Goal: Information Seeking & Learning: Learn about a topic

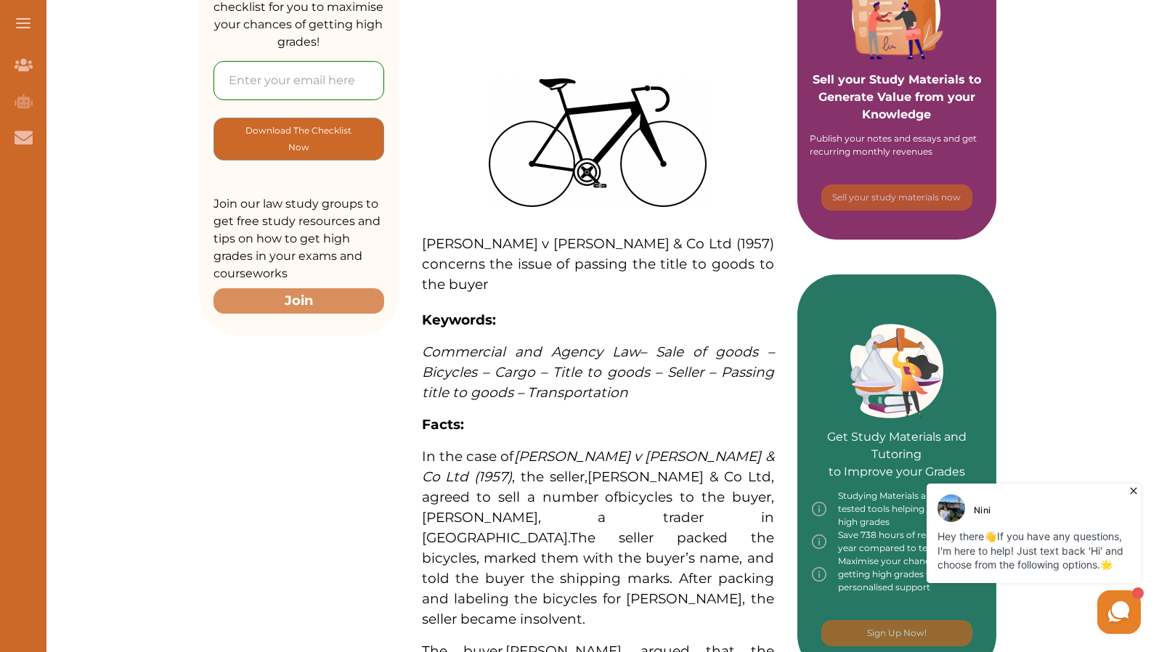
scroll to position [336, 0]
click at [1135, 491] on icon at bounding box center [1133, 491] width 15 height 15
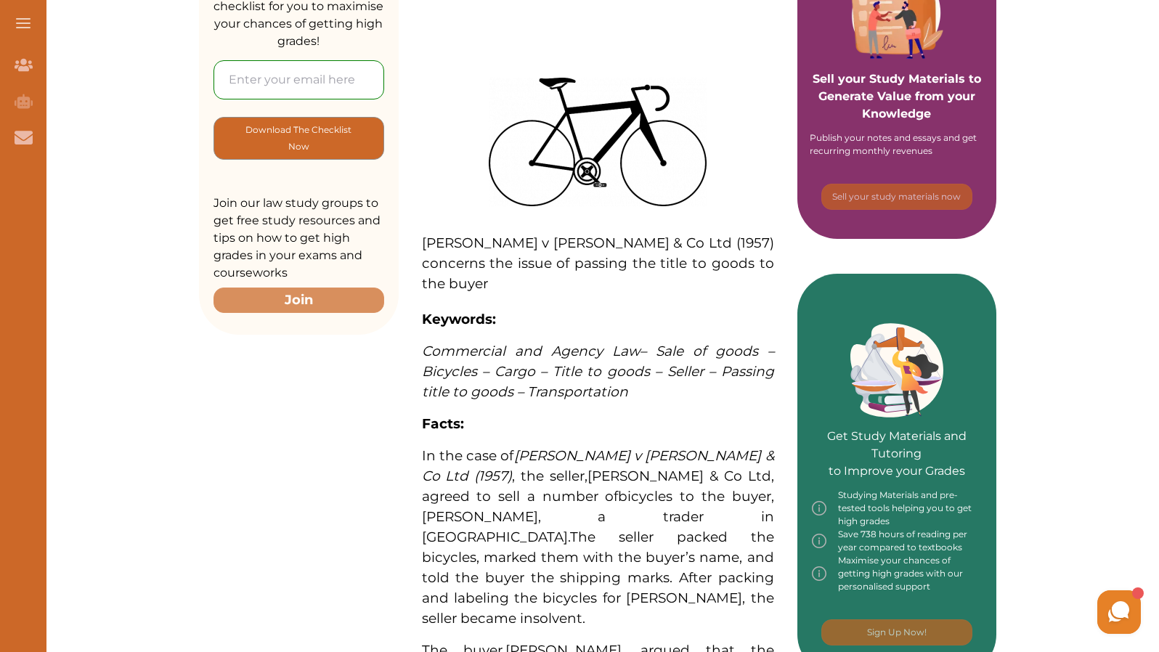
click at [587, 304] on p at bounding box center [598, 301] width 352 height 15
click at [539, 201] on div "We do not allow selecting and copying of our content. You can get our subscript…" at bounding box center [579, 326] width 1159 height 652
click at [554, 290] on p "[PERSON_NAME] v [PERSON_NAME] & Co Ltd (1957) concerns the issue of passing the…" at bounding box center [598, 263] width 352 height 61
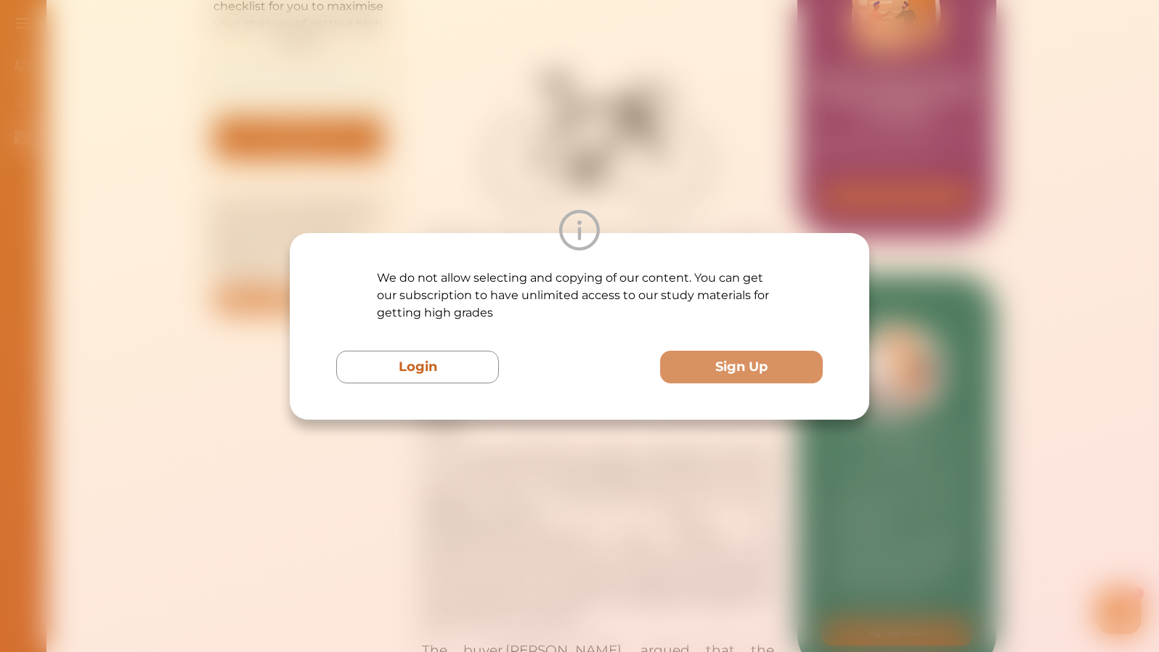
click at [564, 189] on div "We do not allow selecting and copying of our content. You can get our subscript…" at bounding box center [579, 326] width 1159 height 652
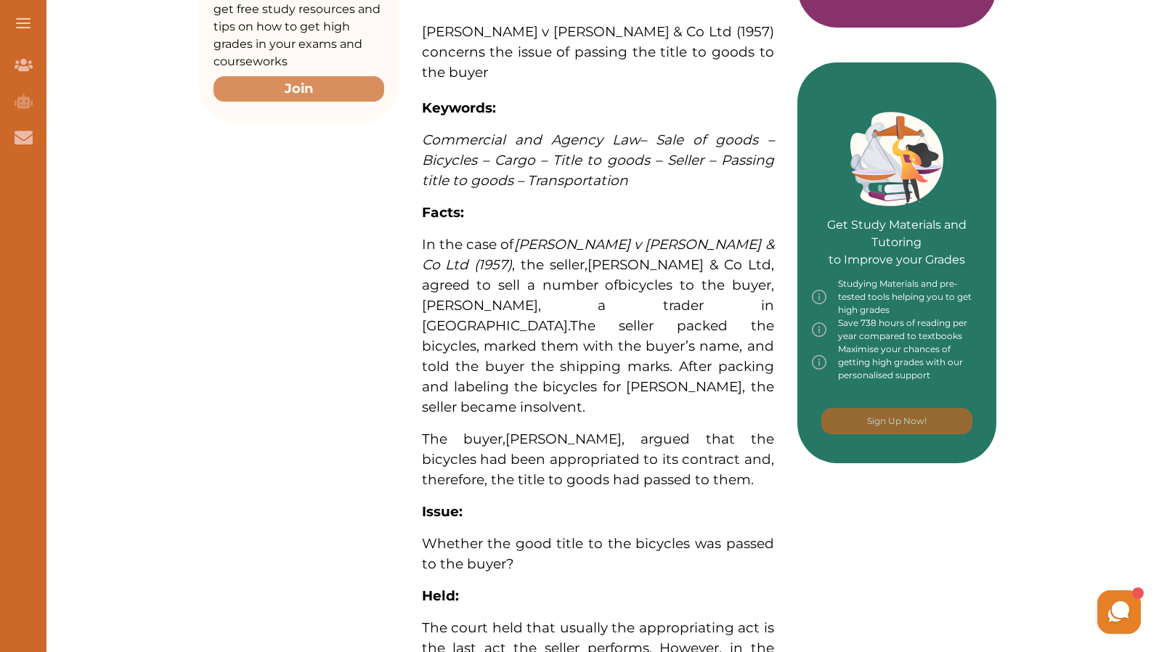
scroll to position [548, 0]
click at [293, 249] on div "Want to secure high grades in Commercial And Agency Law ? We’ve created a FREE …" at bounding box center [597, 308] width 797 height 1341
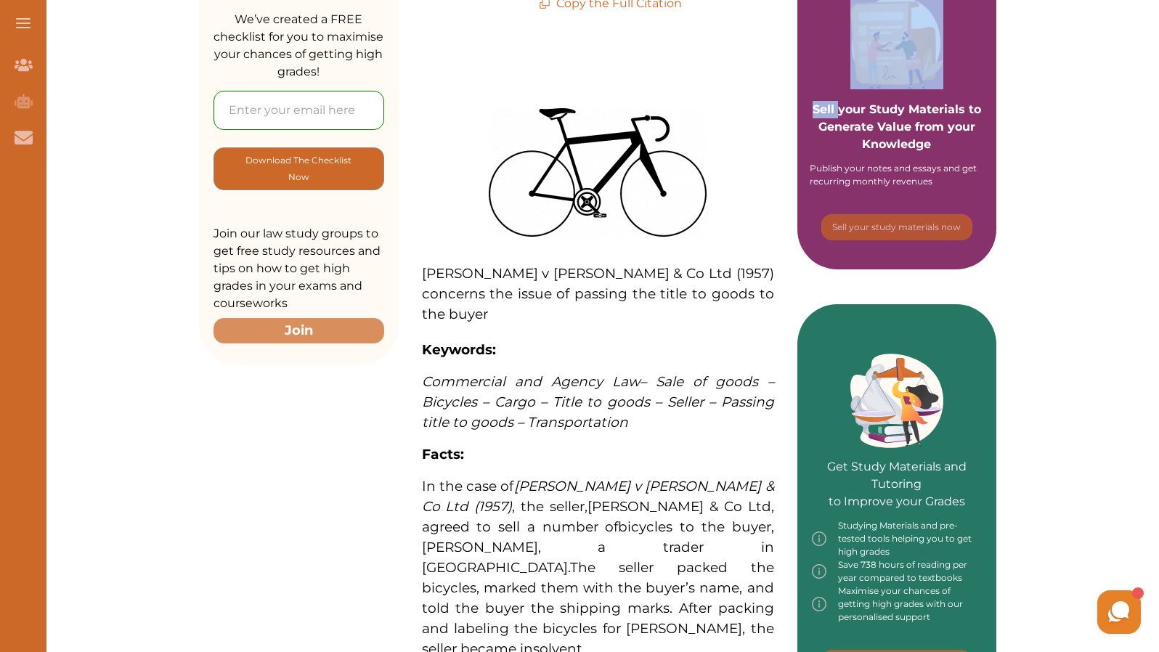
scroll to position [306, 0]
click at [693, 85] on div "[PERSON_NAME] v [PERSON_NAME] & Co Ltd (1957) concerns the issue of passing the…" at bounding box center [598, 587] width 352 height 1035
click at [444, 279] on span "[PERSON_NAME] v [PERSON_NAME] & Co Ltd (1957) concerns the issue of passing the…" at bounding box center [598, 292] width 352 height 57
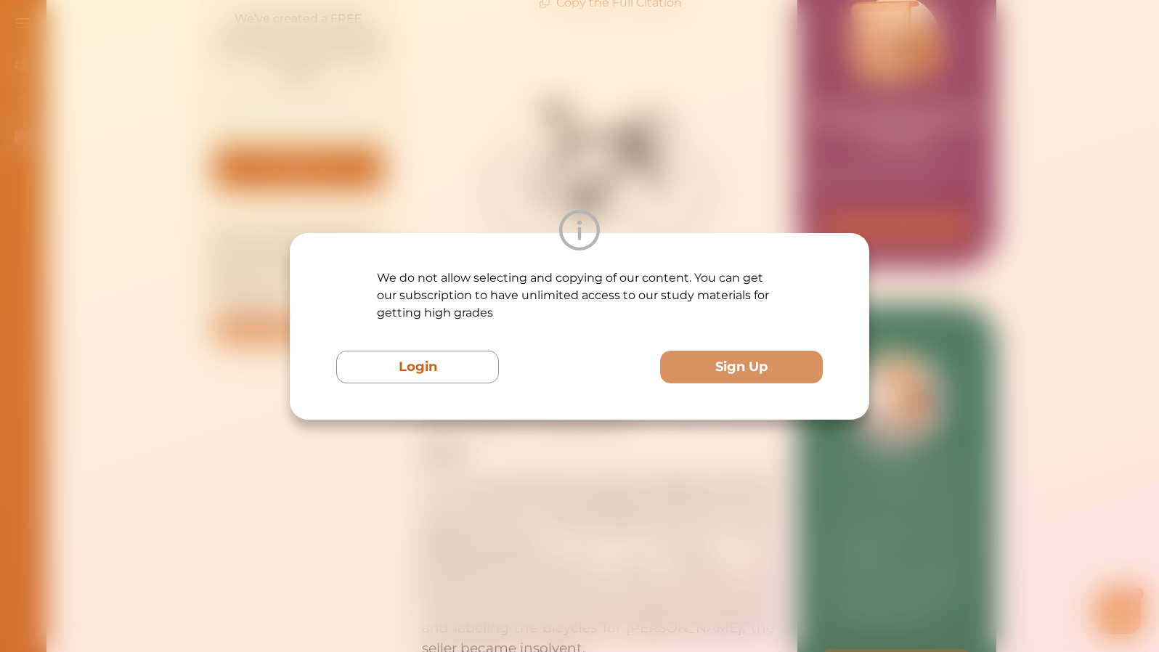
click at [472, 191] on div "We do not allow selecting and copying of our content. You can get our subscript…" at bounding box center [579, 326] width 1159 height 652
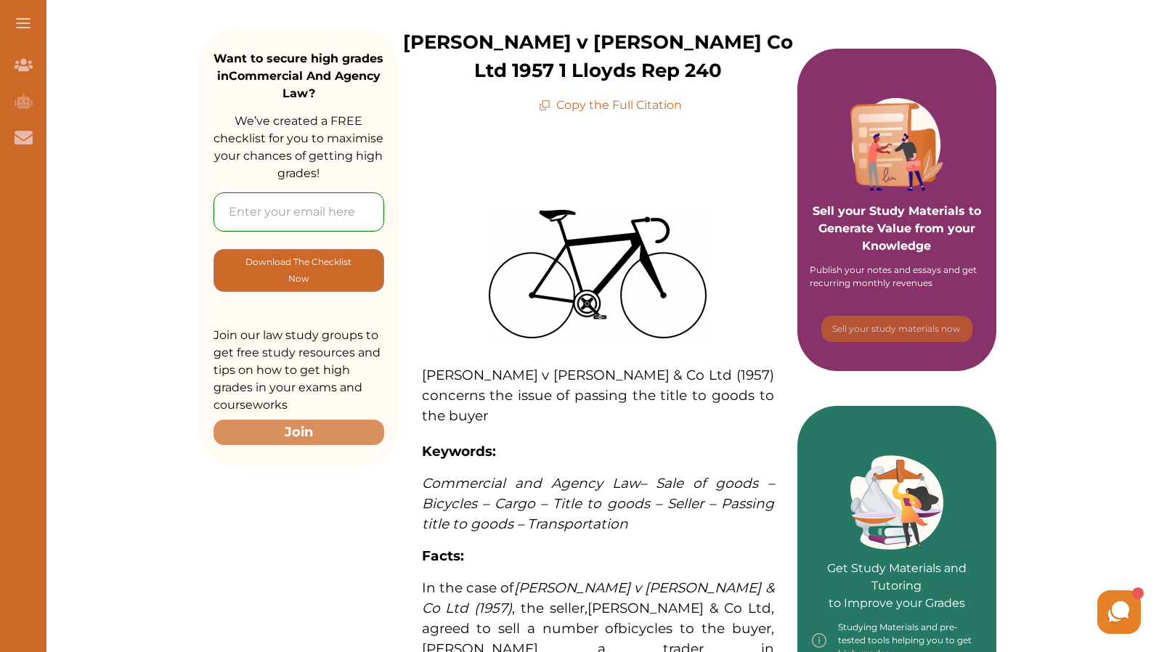
scroll to position [207, 0]
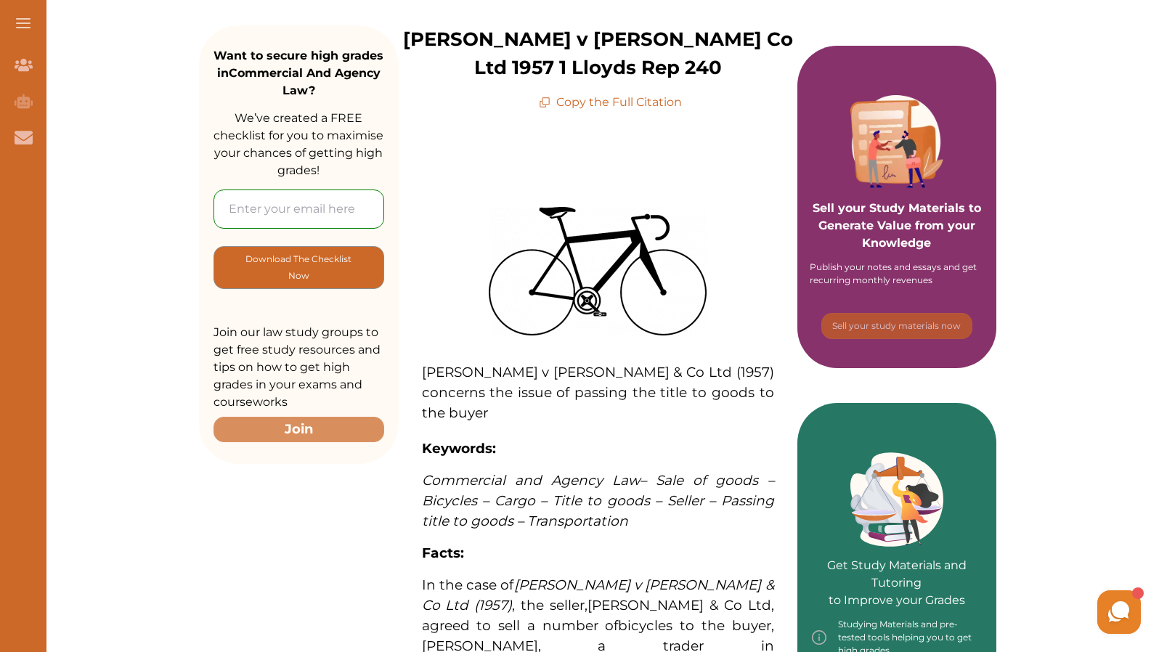
click at [349, 537] on div "Want to secure high grades in Commercial And Agency Law ? We’ve created a FREE …" at bounding box center [597, 649] width 797 height 1341
click at [348, 525] on div "Want to secure high grades in Commercial And Agency Law ? We’ve created a FREE …" at bounding box center [597, 649] width 797 height 1341
click at [348, 516] on div "Want to secure high grades in Commercial And Agency Law ? We’ve created a FREE …" at bounding box center [597, 649] width 797 height 1341
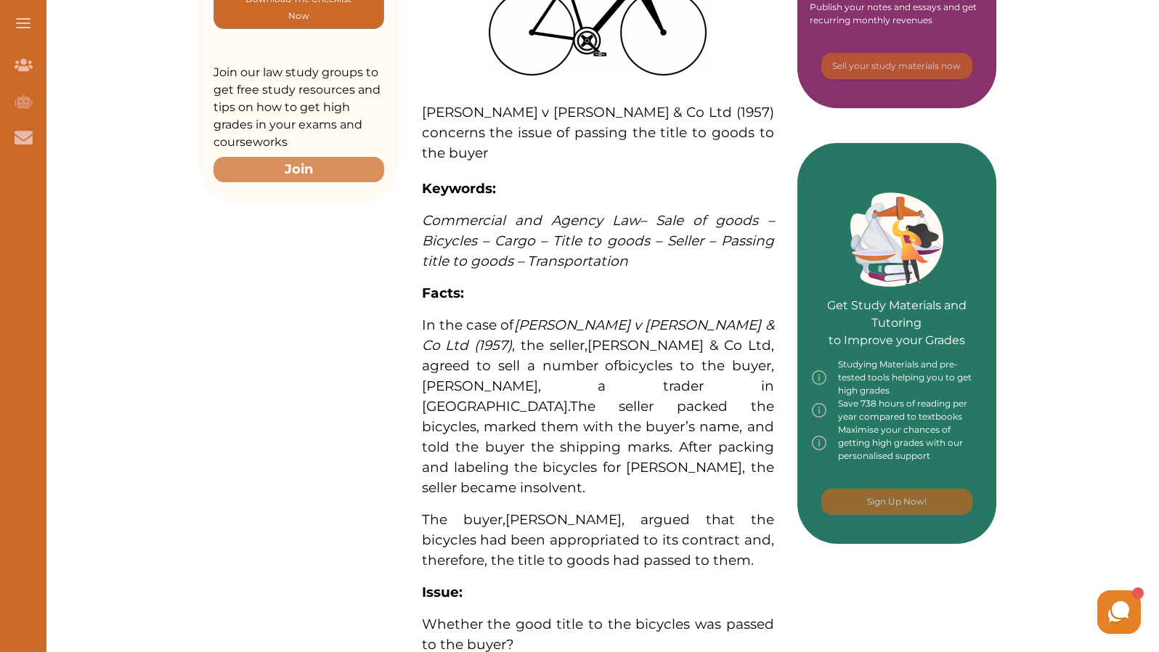
scroll to position [468, 0]
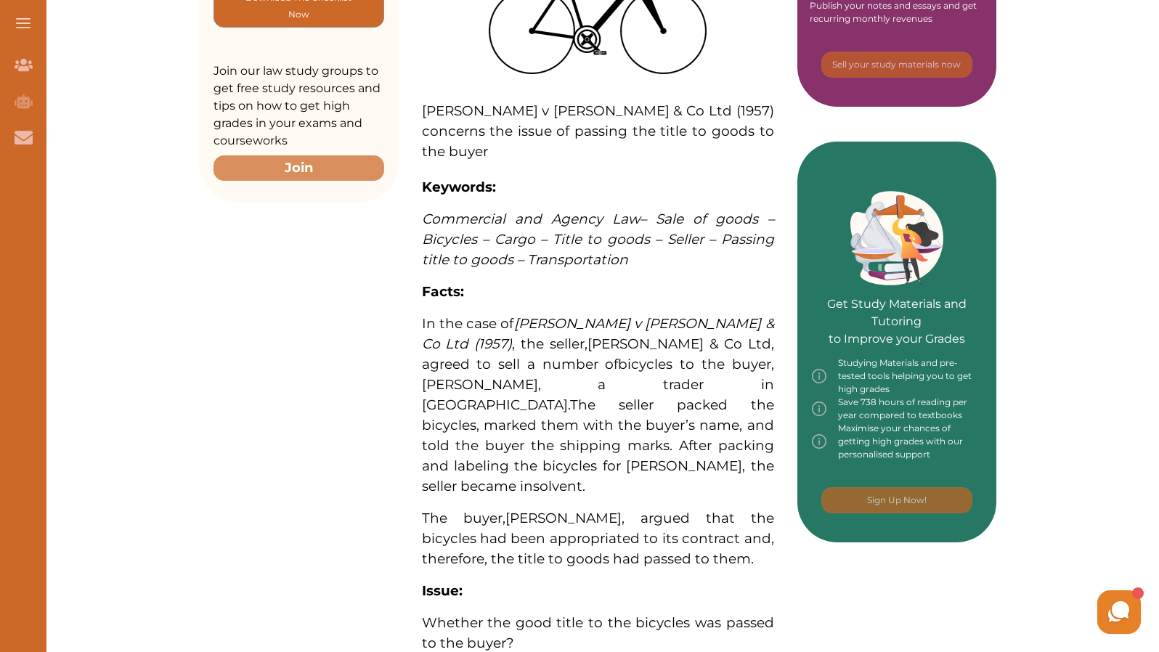
click at [348, 394] on div "Want to secure high grades in Commercial And Agency Law ? We’ve created a FREE …" at bounding box center [597, 388] width 797 height 1341
click at [401, 330] on div "Carlos Federspiel v Charles Twigg & Co Ltd (1957) concerns the issue of passing…" at bounding box center [598, 396] width 399 height 1093
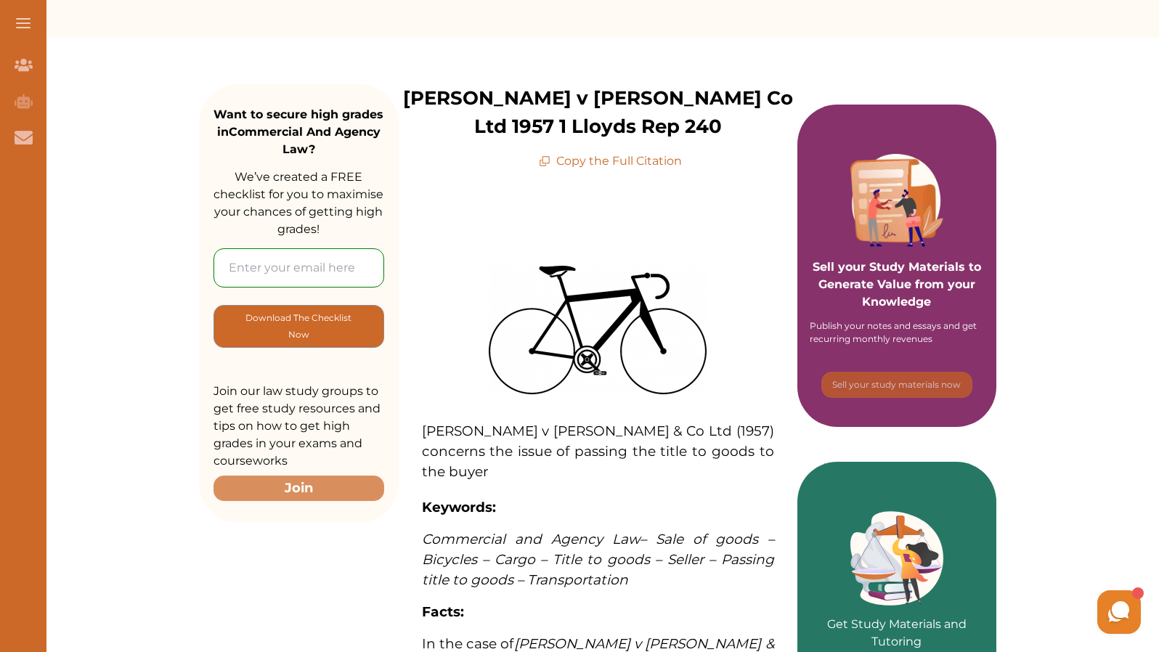
scroll to position [0, 0]
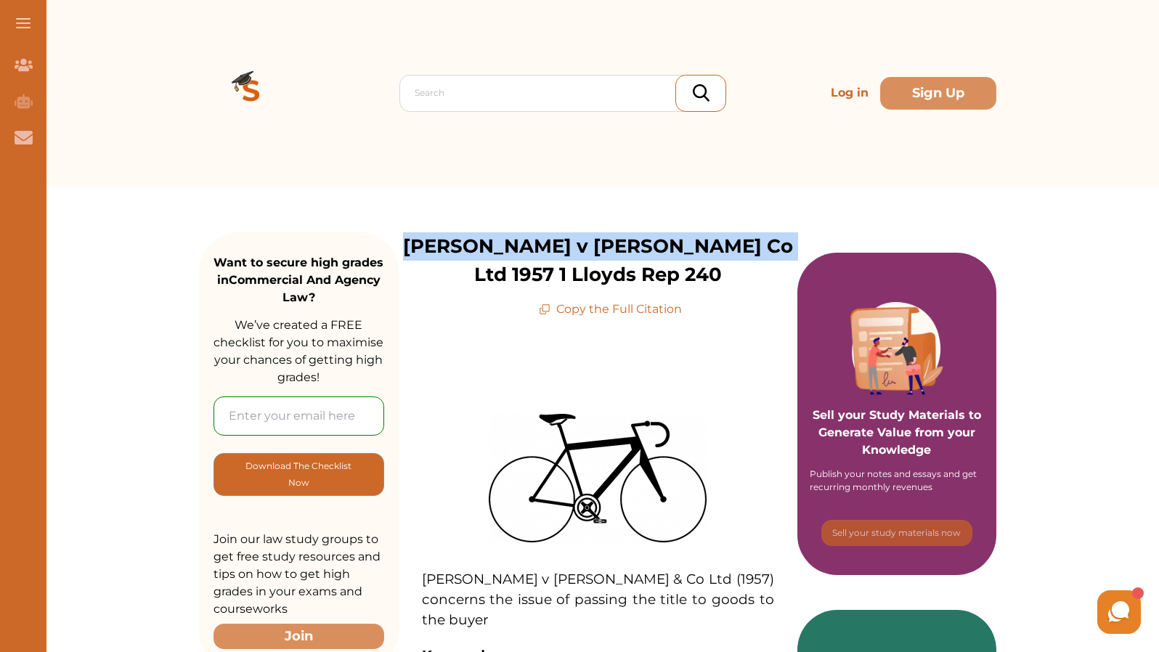
drag, startPoint x: 421, startPoint y: 243, endPoint x: 746, endPoint y: 254, distance: 324.7
click at [746, 254] on p "[PERSON_NAME] v [PERSON_NAME] Co Ltd 1957 1 Lloyds Rep 240" at bounding box center [598, 260] width 399 height 57
copy p "Carlos Federspiel v Charles Twigg"
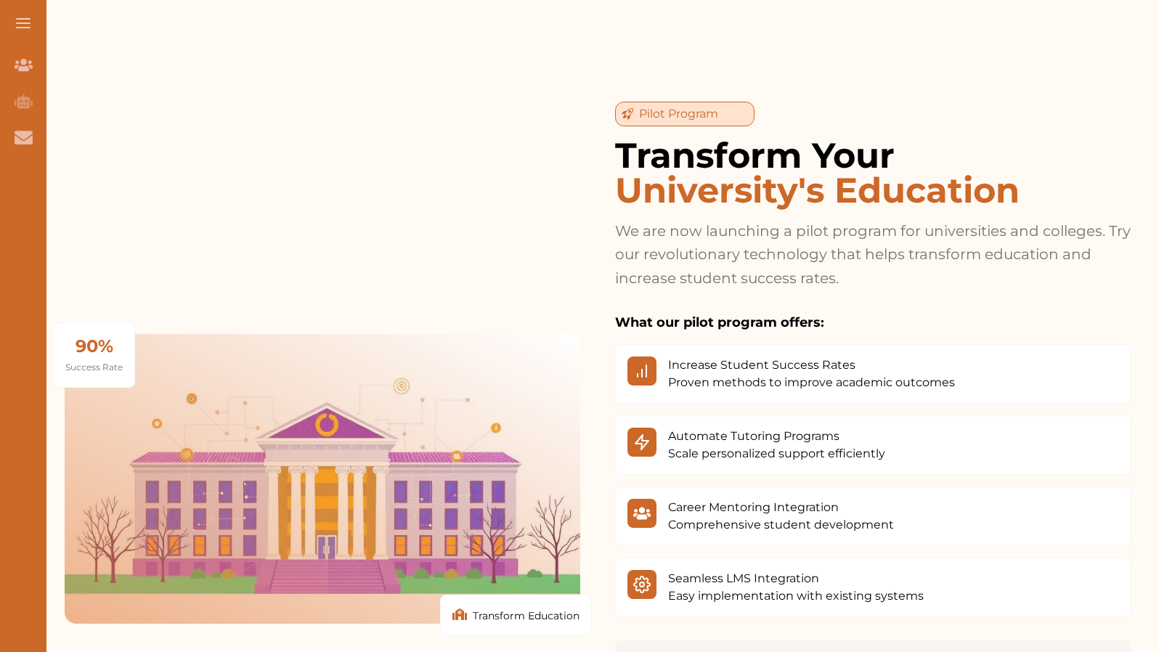
scroll to position [1761, 0]
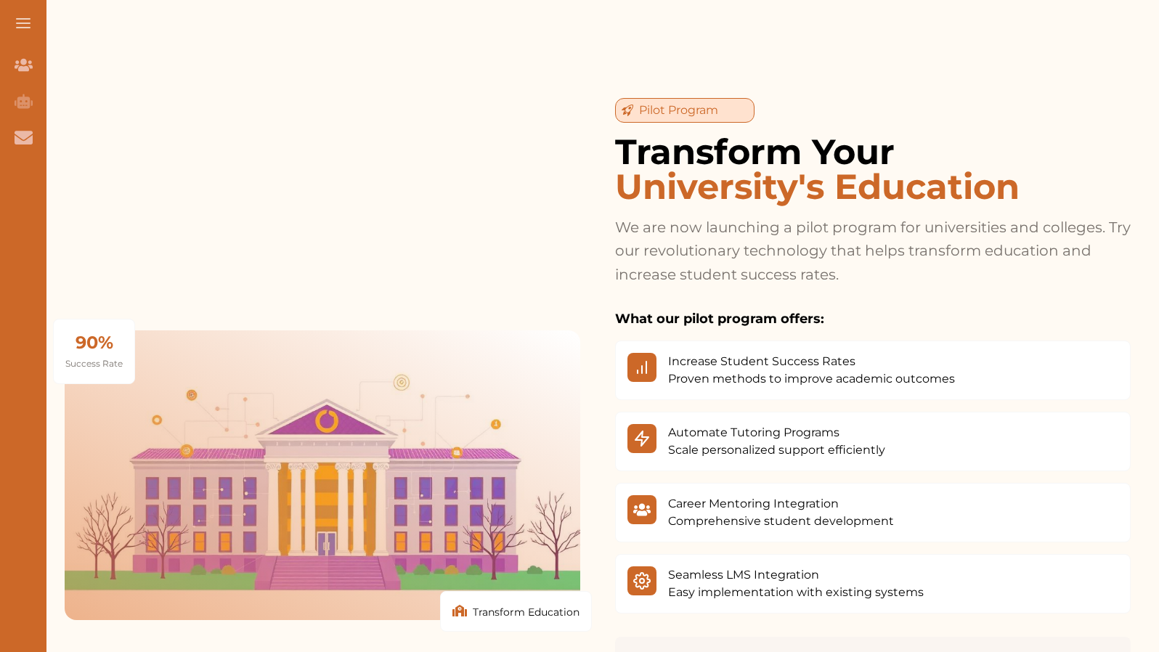
click at [591, 378] on div "90% Success Rate Transform Education Pilot Program Transform Your University's …" at bounding box center [598, 475] width 1066 height 755
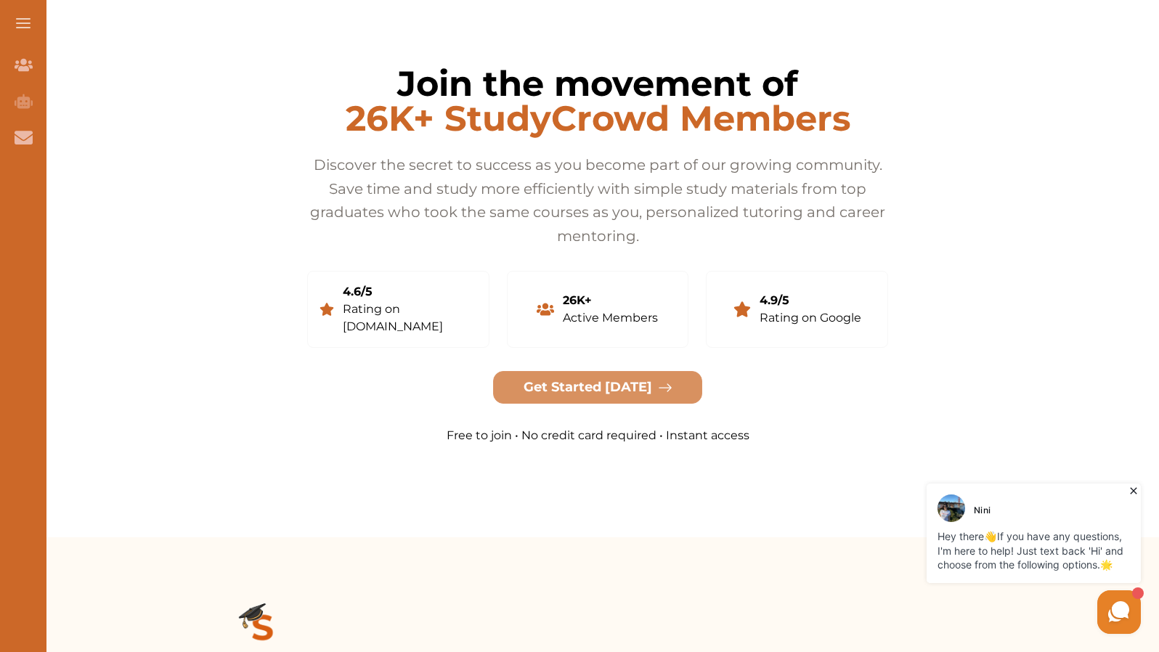
scroll to position [2694, 0]
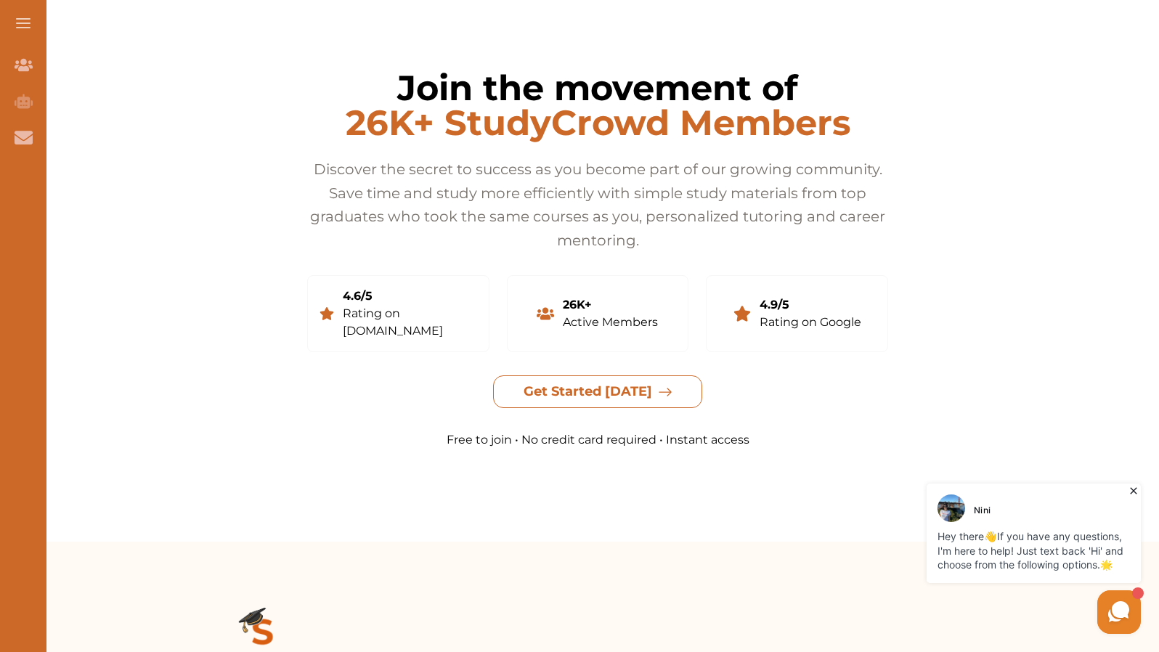
click at [592, 375] on button "Get Started Today" at bounding box center [597, 391] width 209 height 33
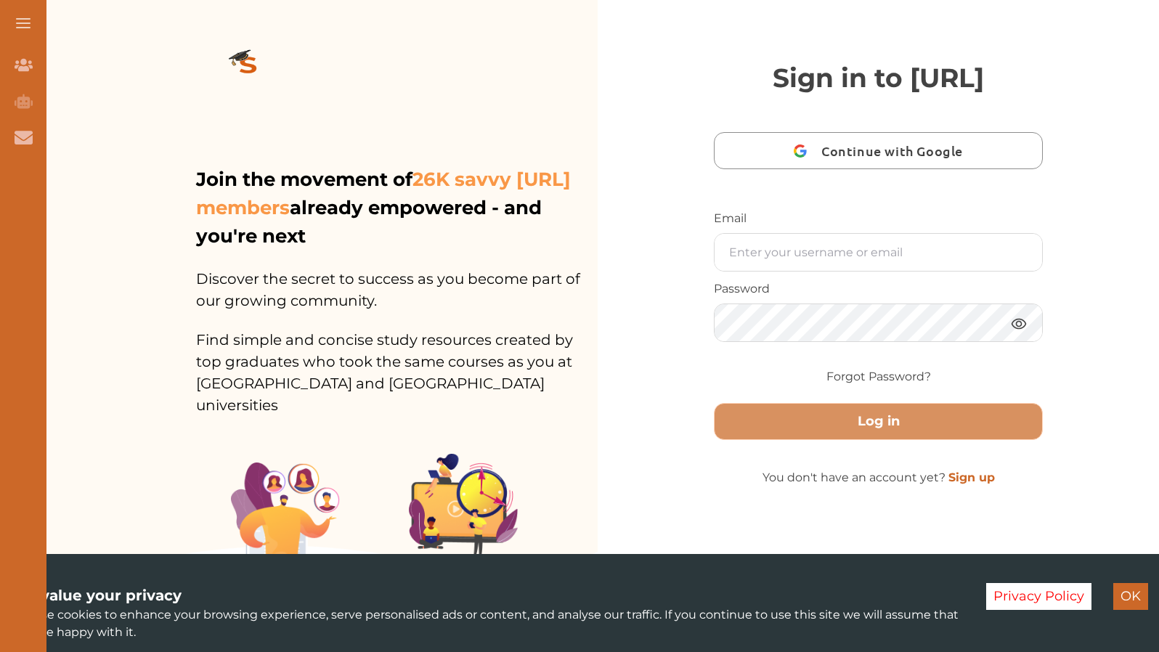
click at [854, 168] on span "Continue with Google" at bounding box center [895, 151] width 149 height 34
